Goal: Task Accomplishment & Management: Manage account settings

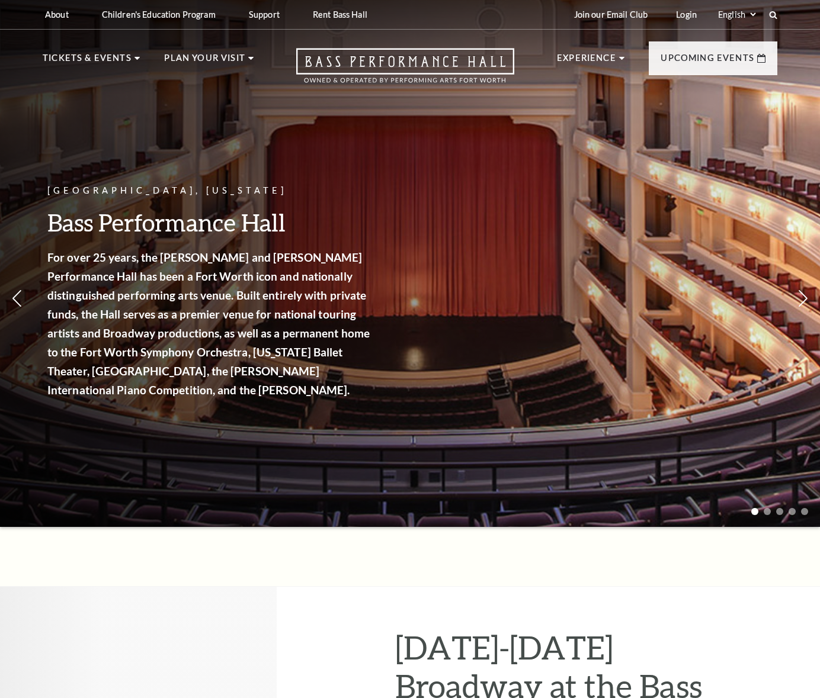
click at [709, 27] on div "Join our Email Club Login Select: English Español" at bounding box center [670, 14] width 213 height 29
click at [683, 17] on link "Login" at bounding box center [686, 14] width 40 height 29
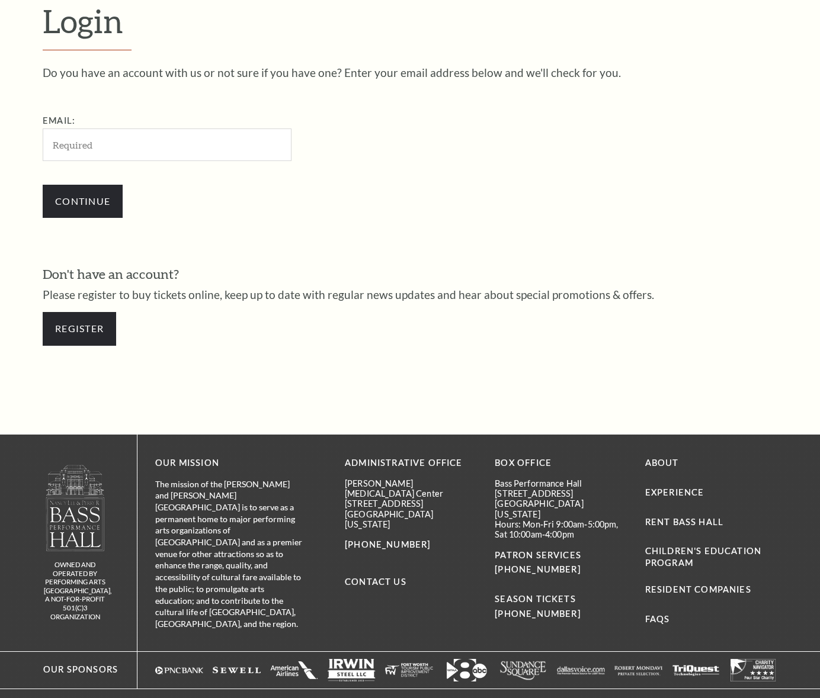
scroll to position [335, 0]
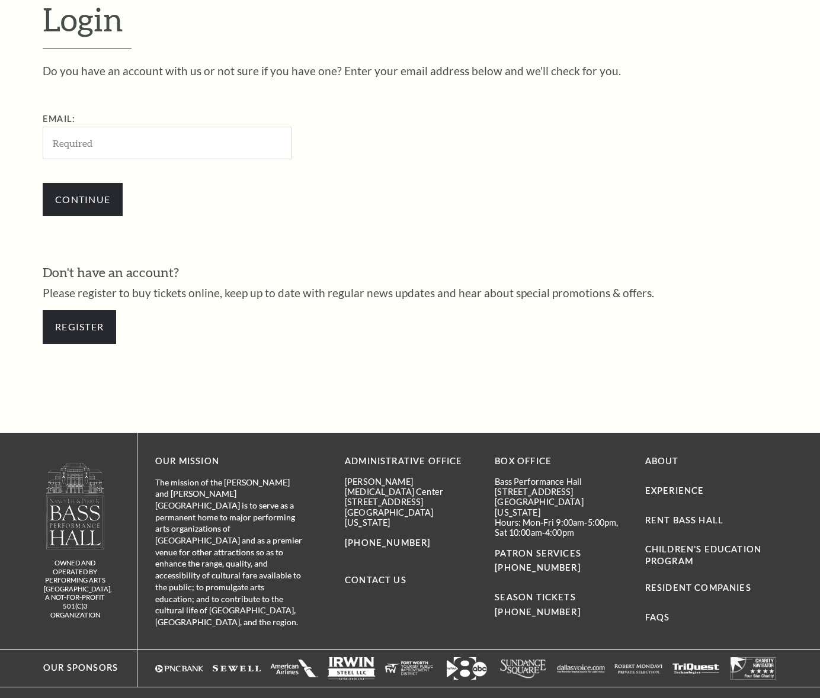
drag, startPoint x: 310, startPoint y: 211, endPoint x: 258, endPoint y: 201, distance: 53.0
click at [310, 211] on div "Continue" at bounding box center [226, 199] width 367 height 57
click at [176, 152] on input "Email:" at bounding box center [167, 143] width 249 height 33
type input "evans.brad@me.com"
click at [86, 201] on input "Continue" at bounding box center [83, 199] width 80 height 33
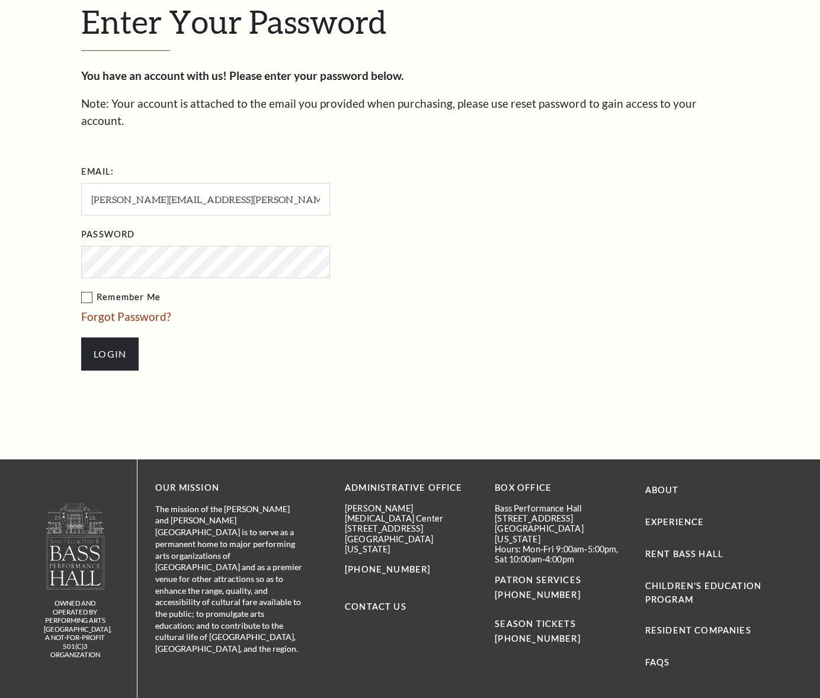
scroll to position [346, 0]
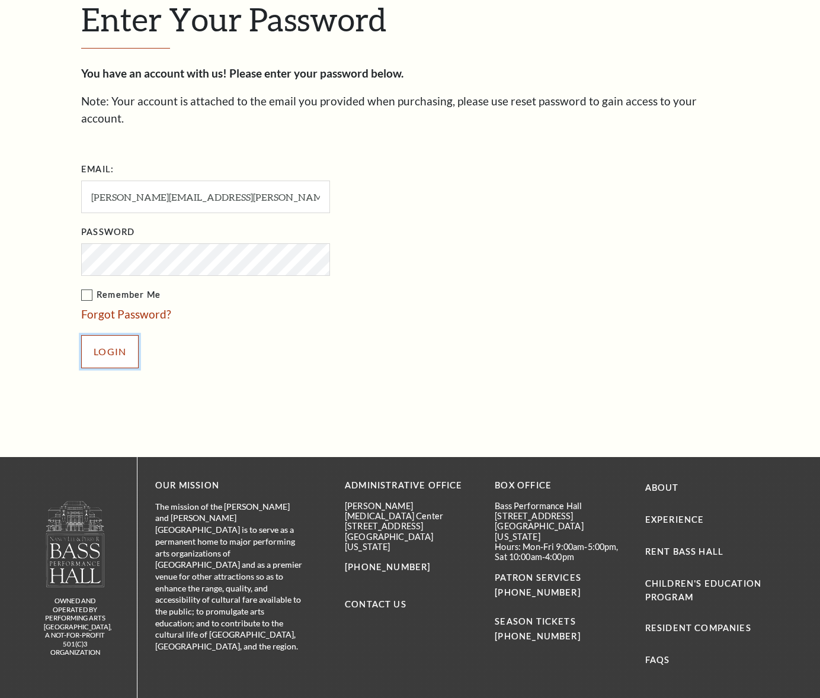
drag, startPoint x: 128, startPoint y: 334, endPoint x: 140, endPoint y: 336, distance: 12.1
click at [128, 335] on input "Login" at bounding box center [109, 351] width 57 height 33
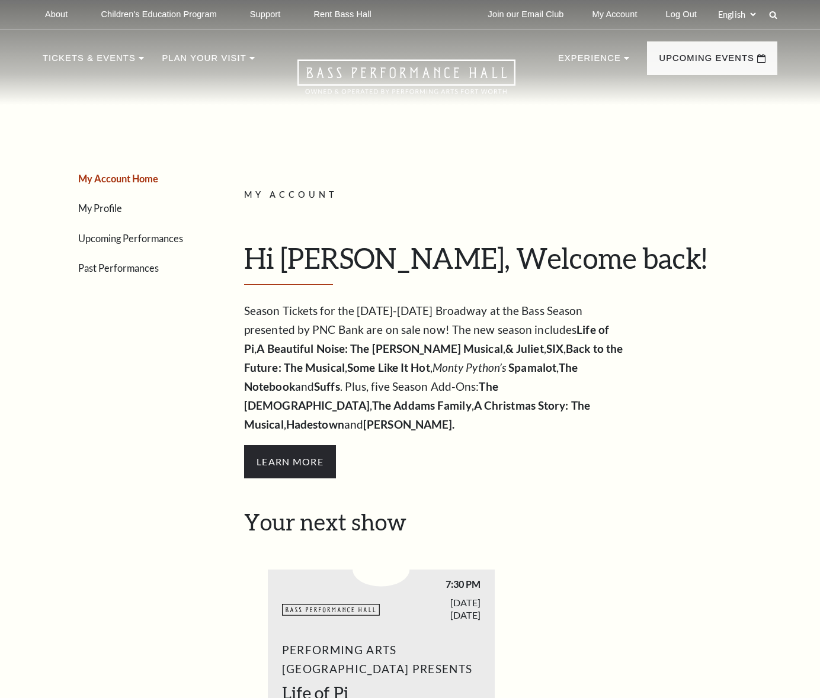
click at [146, 239] on link "Upcoming Performances" at bounding box center [130, 238] width 105 height 11
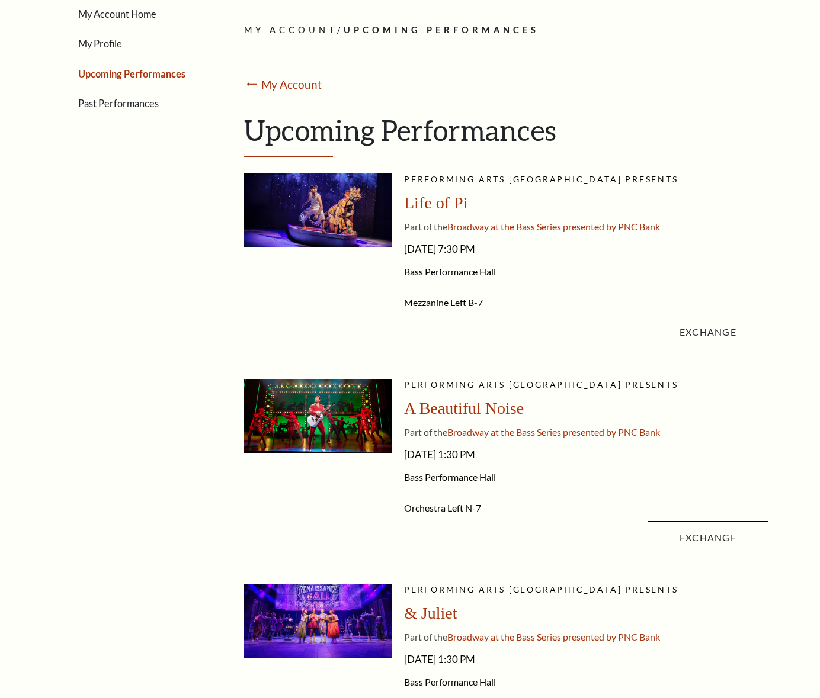
scroll to position [170, 0]
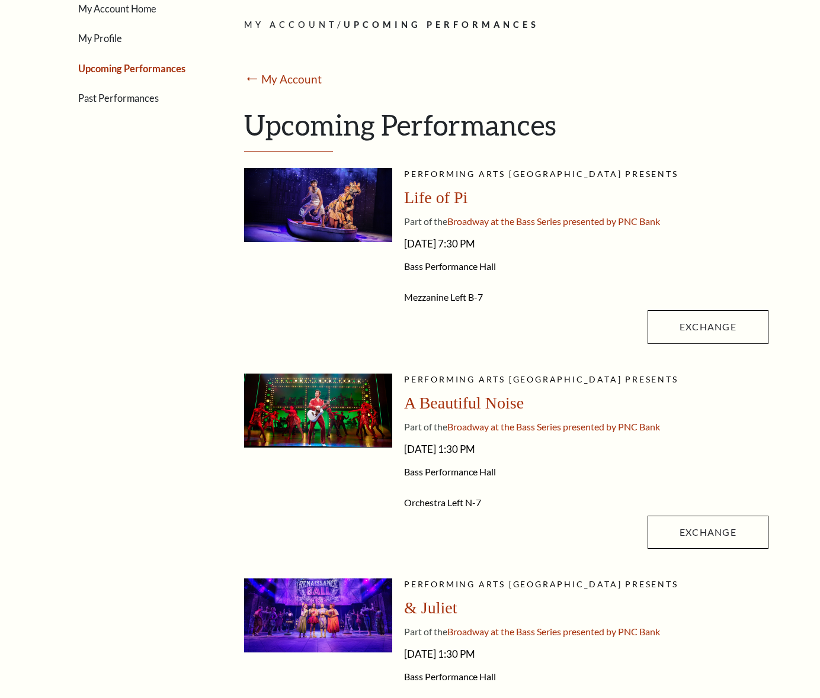
click at [756, 242] on span "Saturday, September 27, 2025 - 7:30 PM" at bounding box center [586, 243] width 364 height 19
click at [722, 335] on link "Exchange" at bounding box center [707, 326] width 121 height 33
click at [716, 327] on link "Exchange" at bounding box center [707, 326] width 121 height 33
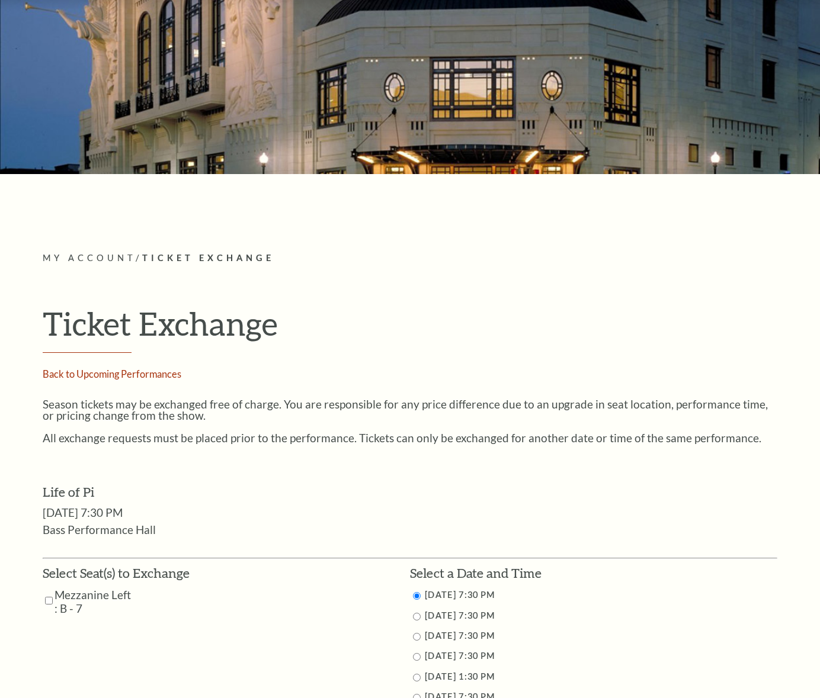
scroll to position [78, 0]
